Goal: Use online tool/utility: Utilize a website feature to perform a specific function

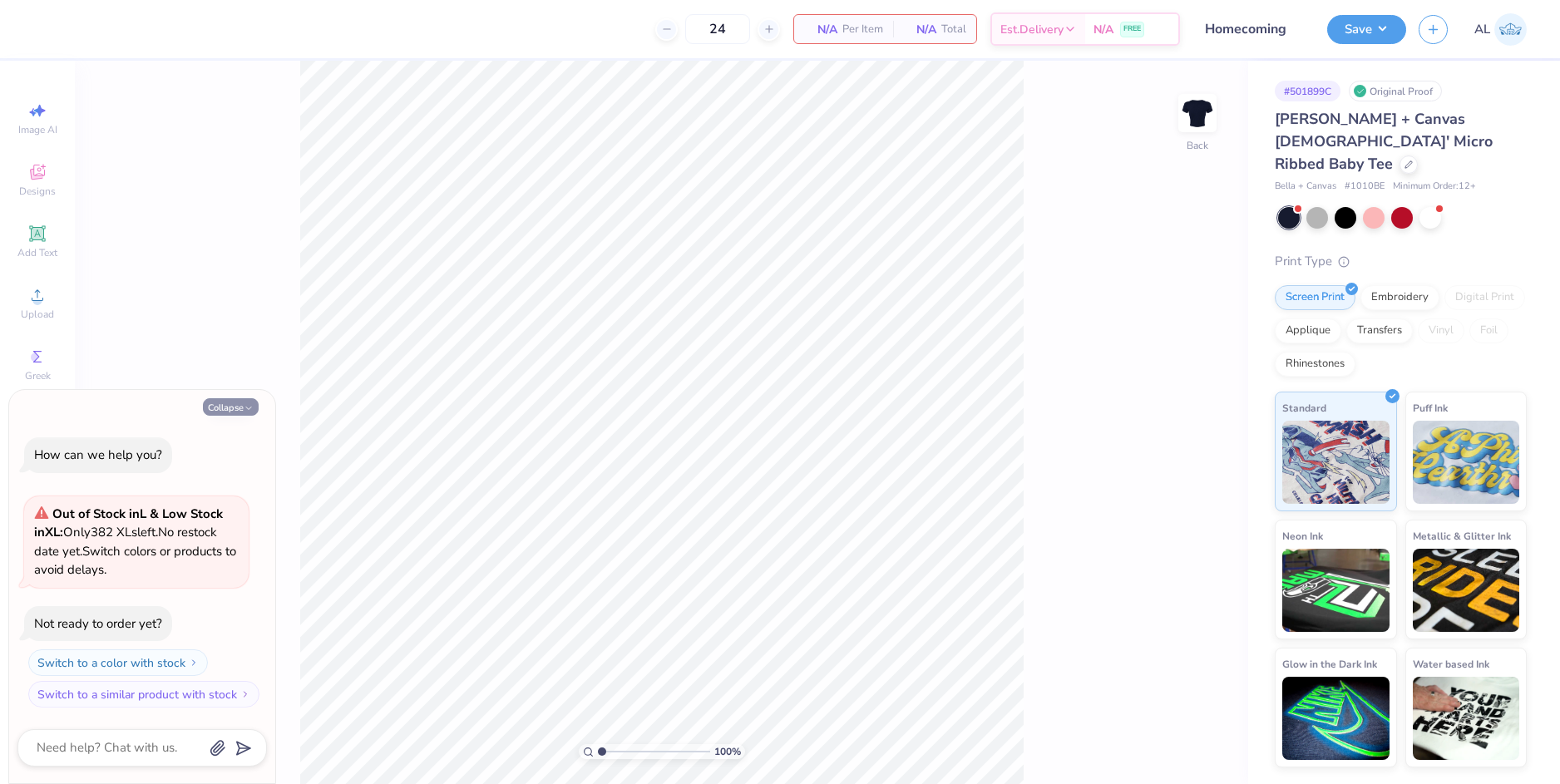
click at [229, 403] on button "Collapse" at bounding box center [231, 407] width 56 height 17
type textarea "x"
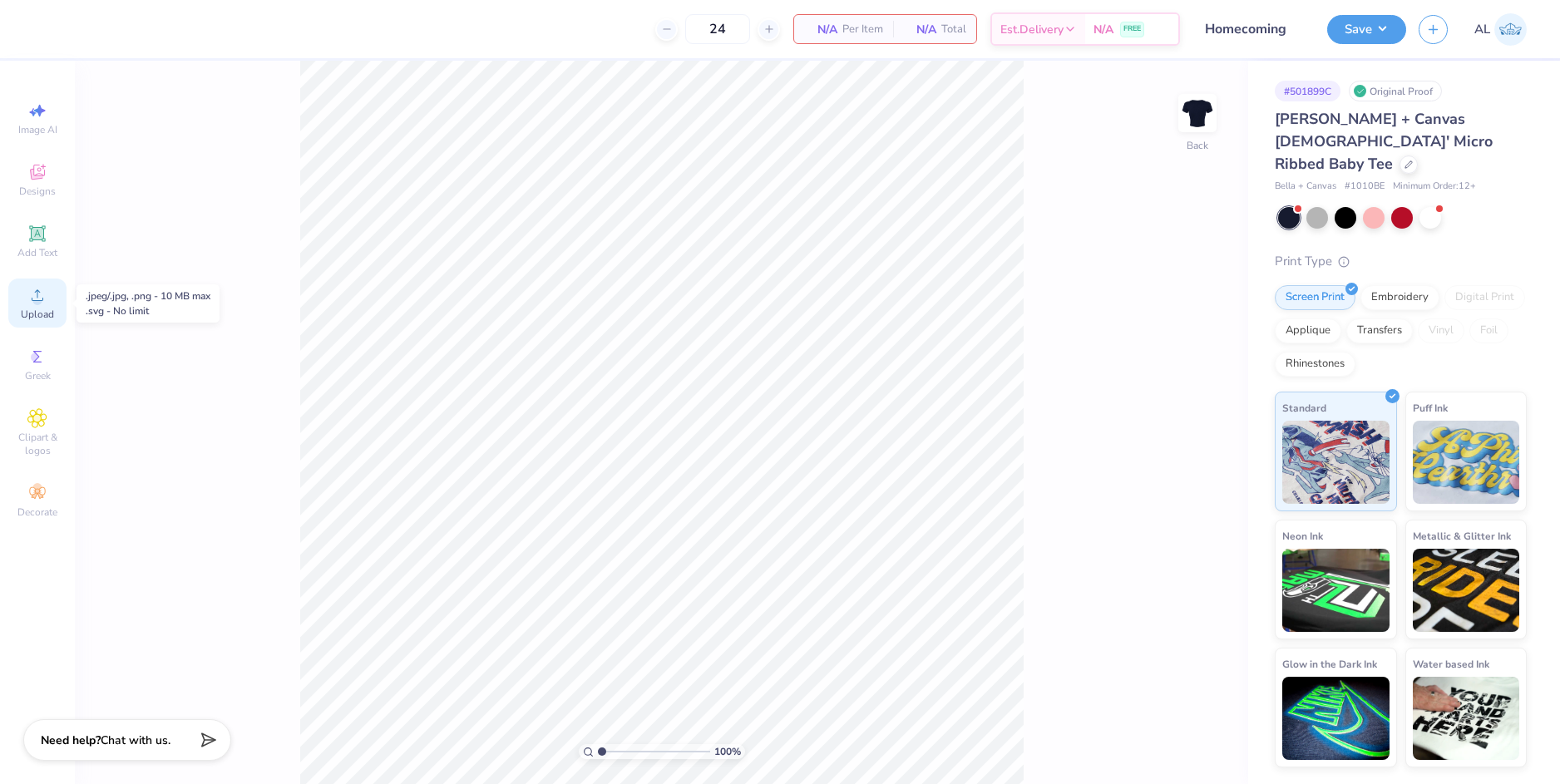
click at [39, 302] on circle at bounding box center [37, 300] width 9 height 9
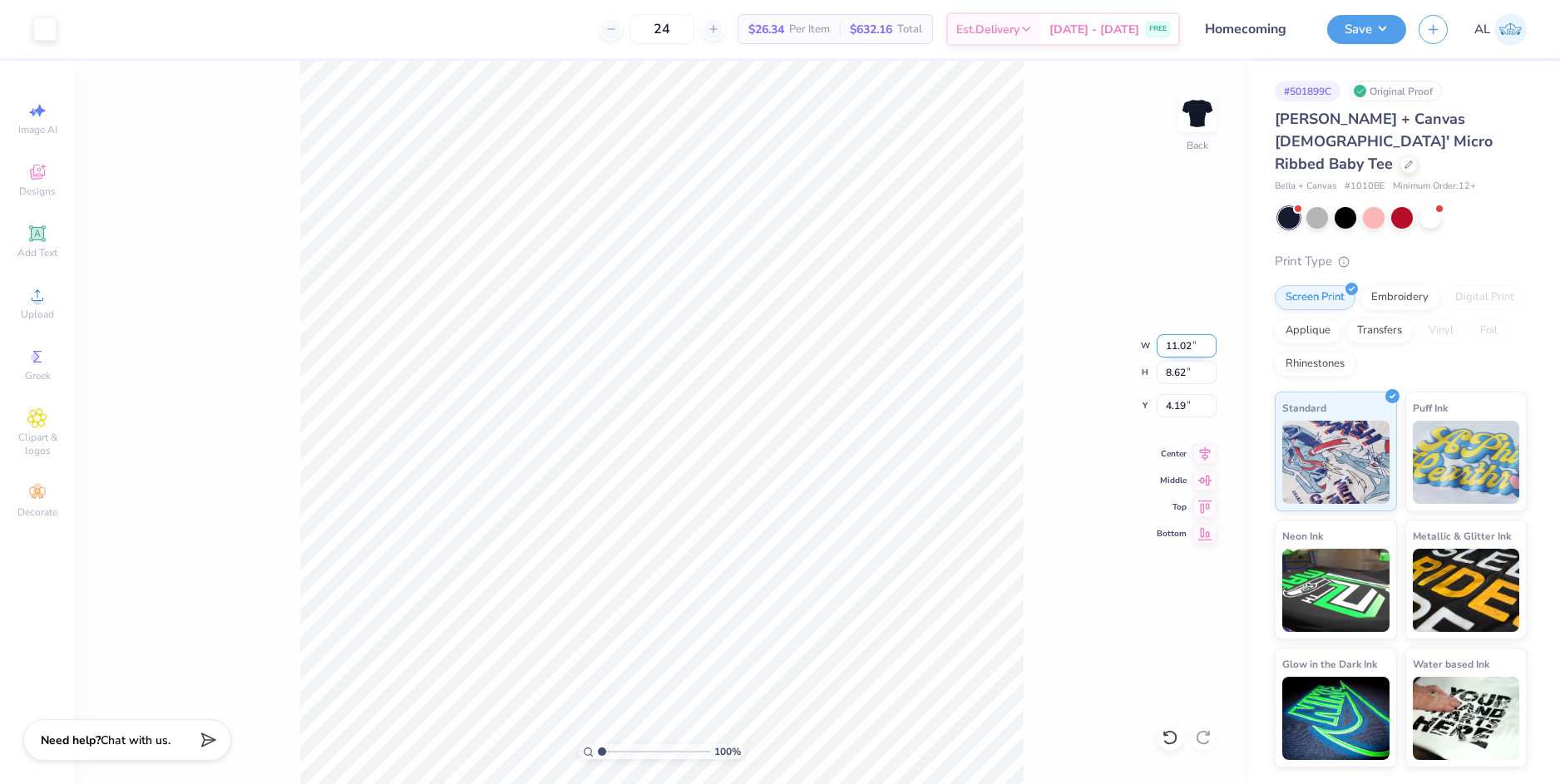
click at [1169, 344] on input "11.02" at bounding box center [1186, 345] width 60 height 23
type input "5.34"
click at [1174, 397] on input "4.19" at bounding box center [1186, 405] width 60 height 23
type input "4.17"
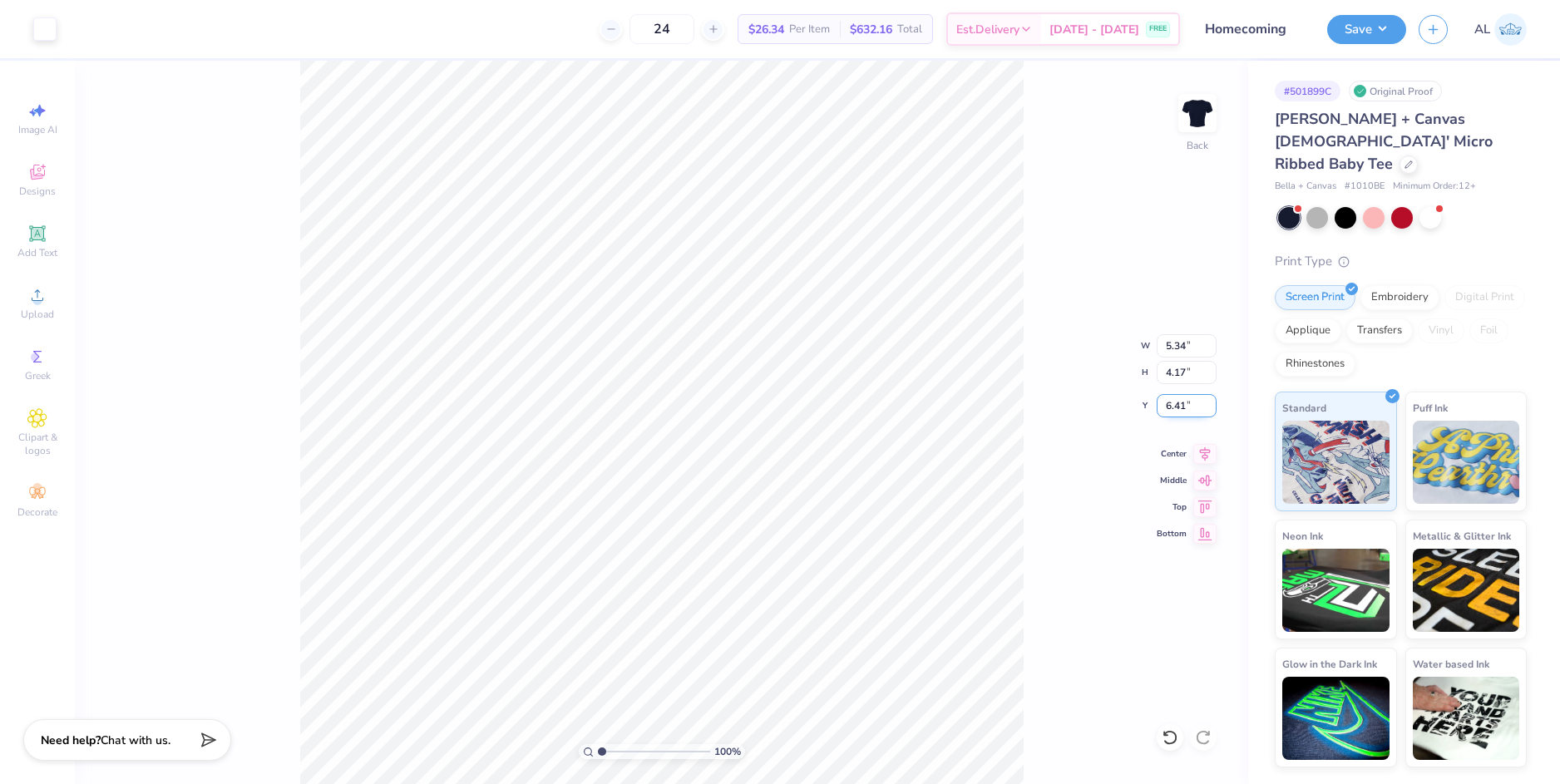
click at [1177, 401] on input "6.41" at bounding box center [1186, 405] width 60 height 23
click at [1180, 374] on input "4.17" at bounding box center [1186, 372] width 60 height 23
type input "1.00"
click at [1201, 455] on icon at bounding box center [1205, 452] width 23 height 20
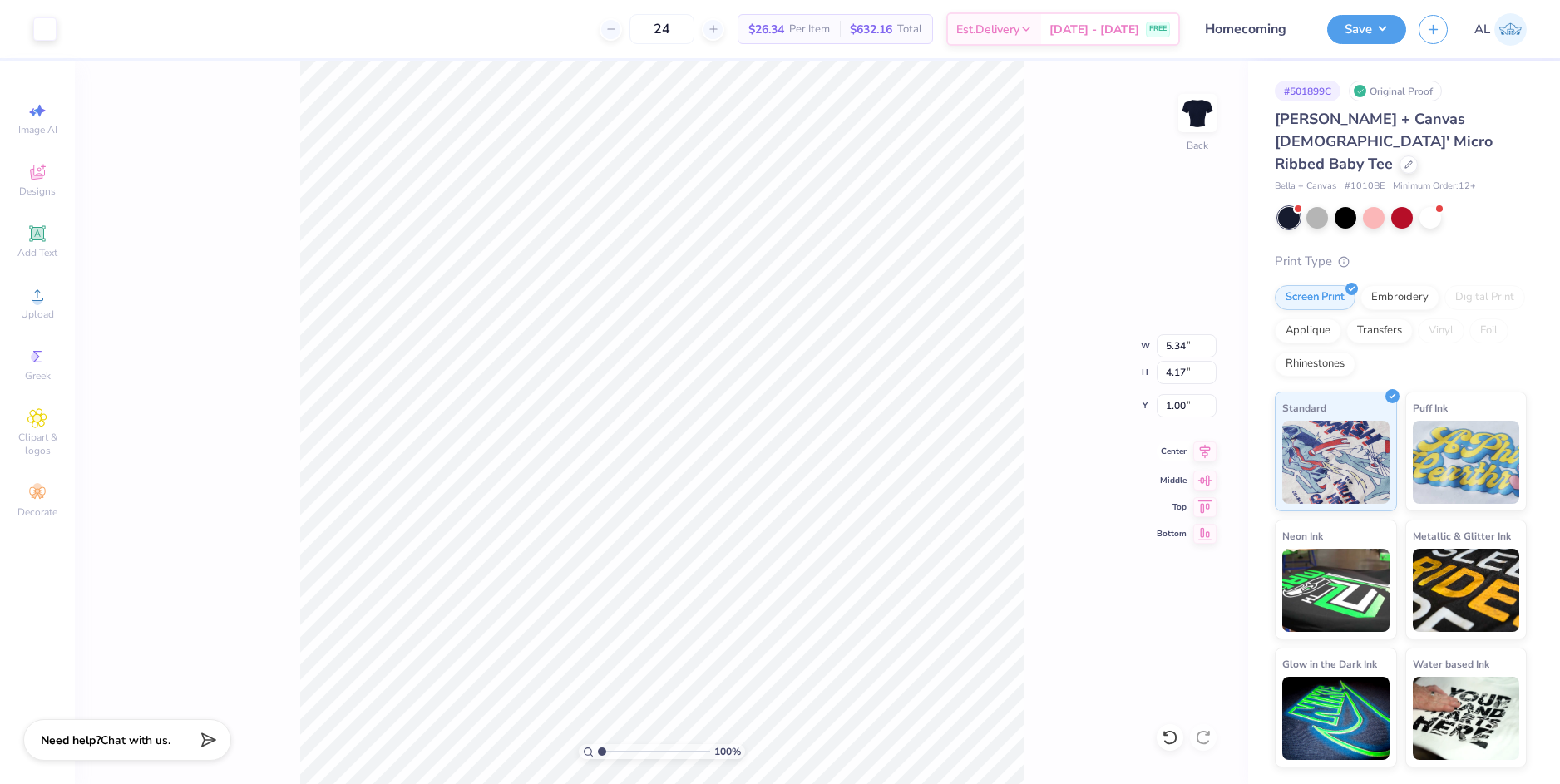
click at [1202, 455] on icon at bounding box center [1205, 452] width 23 height 20
